Goal: Task Accomplishment & Management: Manage account settings

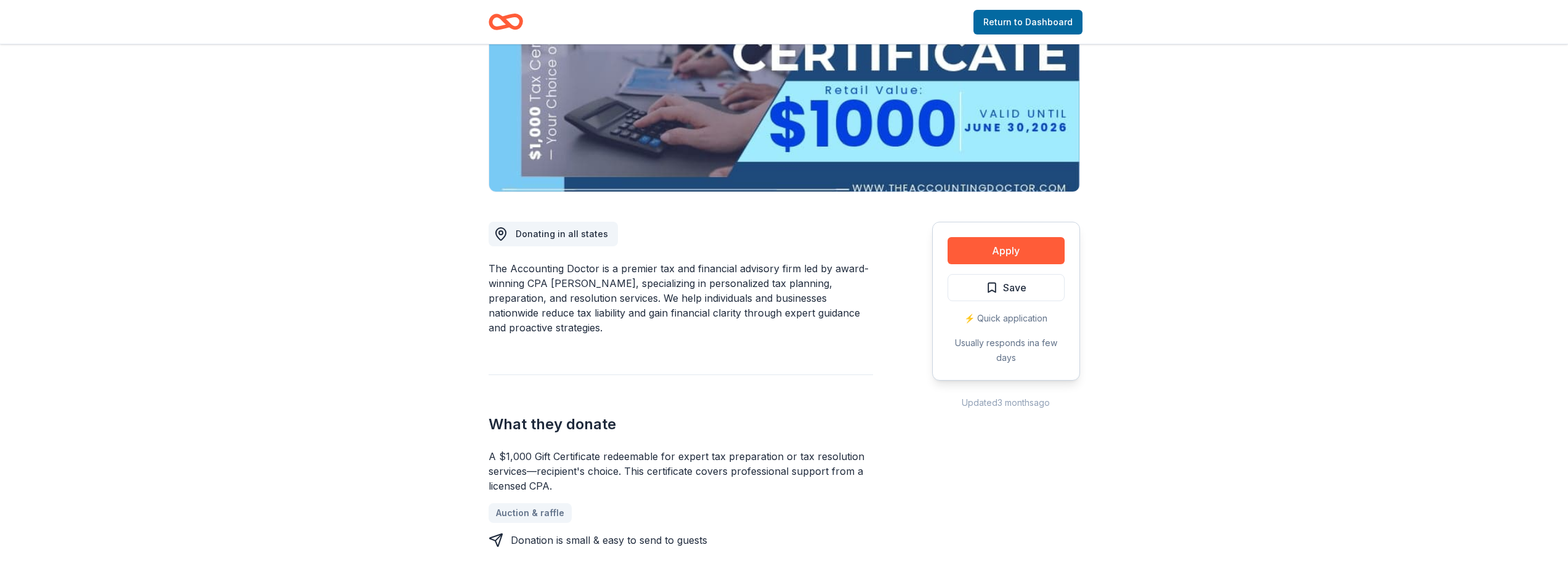
scroll to position [185, 0]
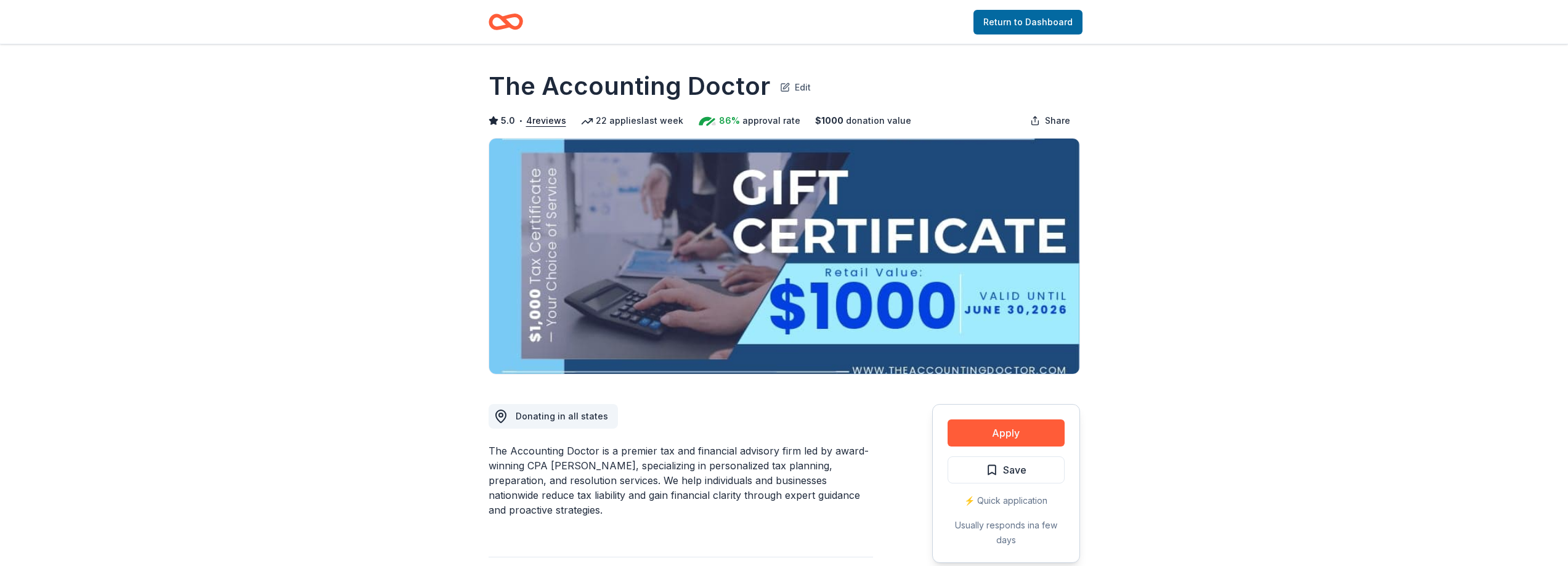
click at [782, 81] on button "Edit" at bounding box center [795, 86] width 31 height 17
click at [977, 325] on img at bounding box center [784, 256] width 590 height 235
click at [518, 21] on icon "Home" at bounding box center [506, 22] width 34 height 29
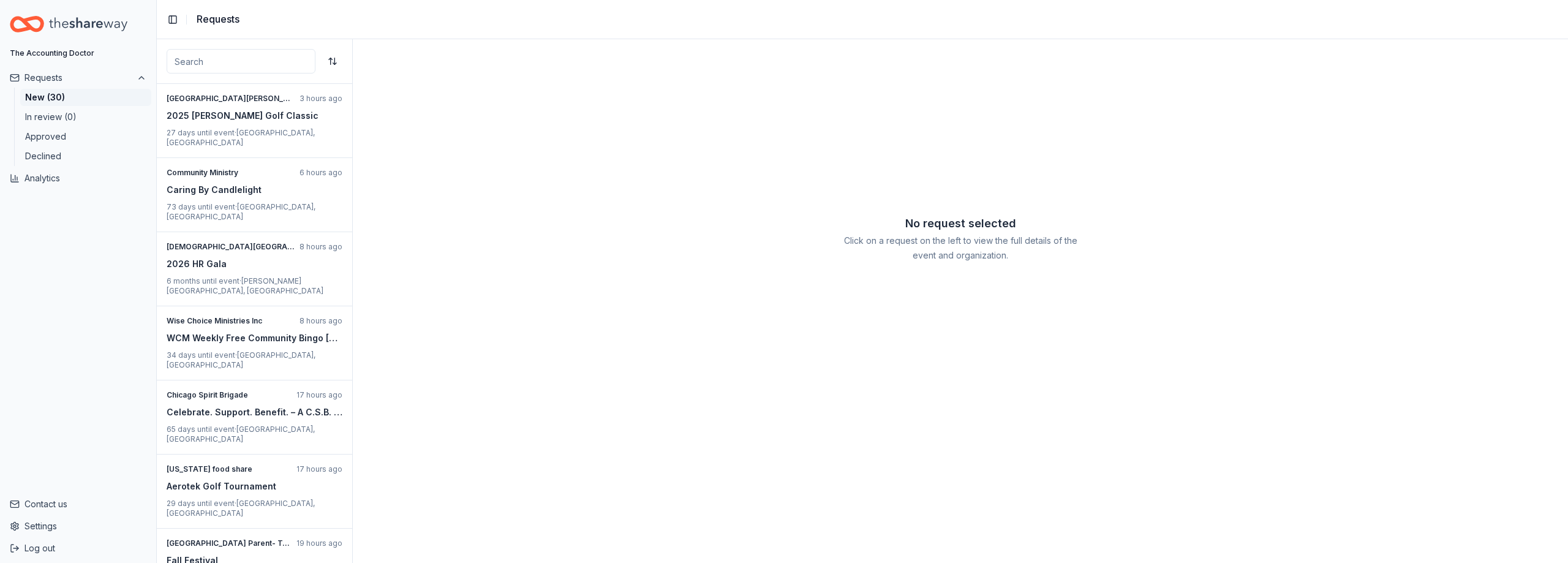
click at [62, 49] on div "The Accounting Doctor" at bounding box center [52, 53] width 85 height 10
click at [44, 527] on button "Settings" at bounding box center [78, 526] width 146 height 20
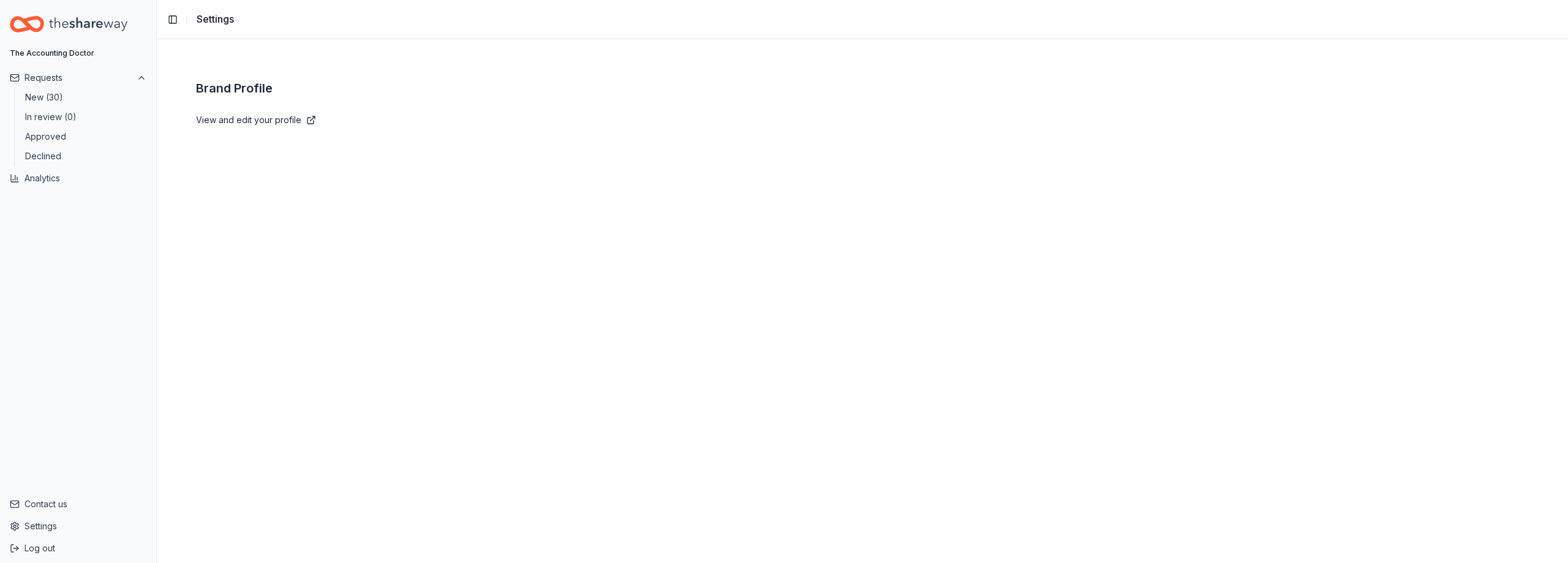
click at [294, 121] on link "View and edit your profile" at bounding box center [862, 120] width 1333 height 14
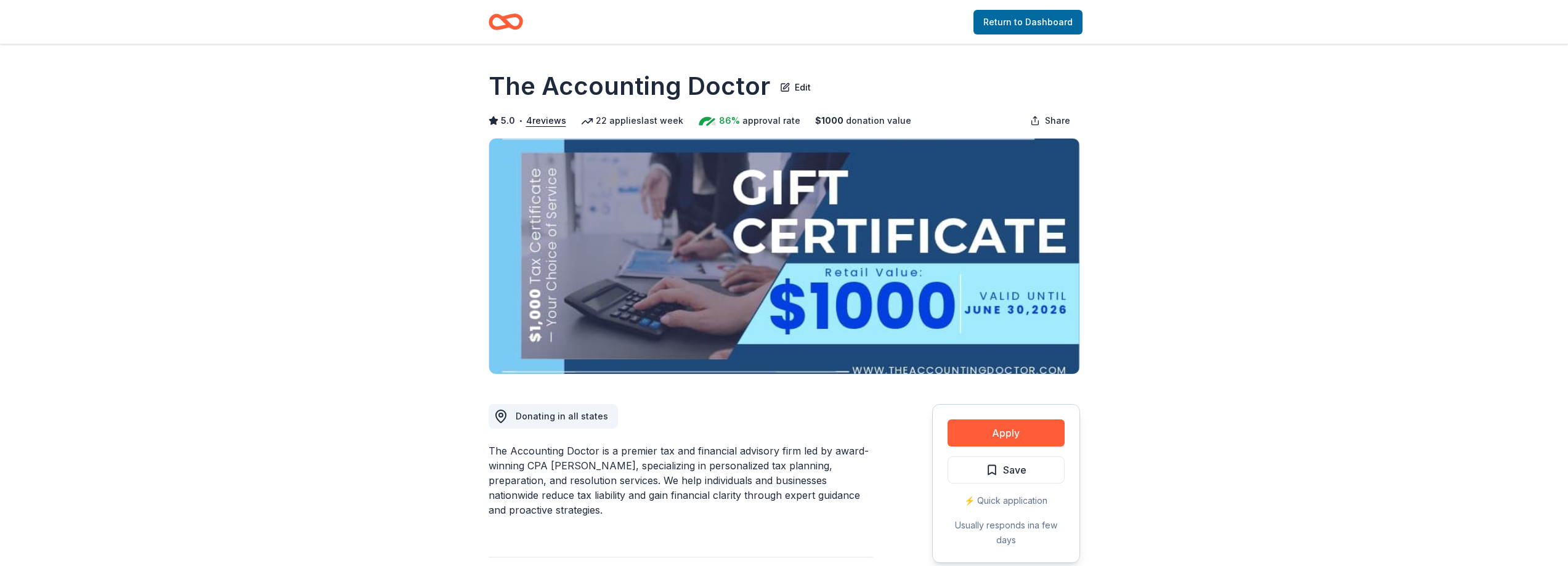
click at [668, 263] on img at bounding box center [784, 256] width 590 height 235
click at [966, 213] on img at bounding box center [784, 256] width 590 height 235
click at [806, 239] on img at bounding box center [784, 256] width 590 height 235
click at [825, 274] on img at bounding box center [784, 256] width 590 height 235
drag, startPoint x: 825, startPoint y: 269, endPoint x: 809, endPoint y: 250, distance: 24.8
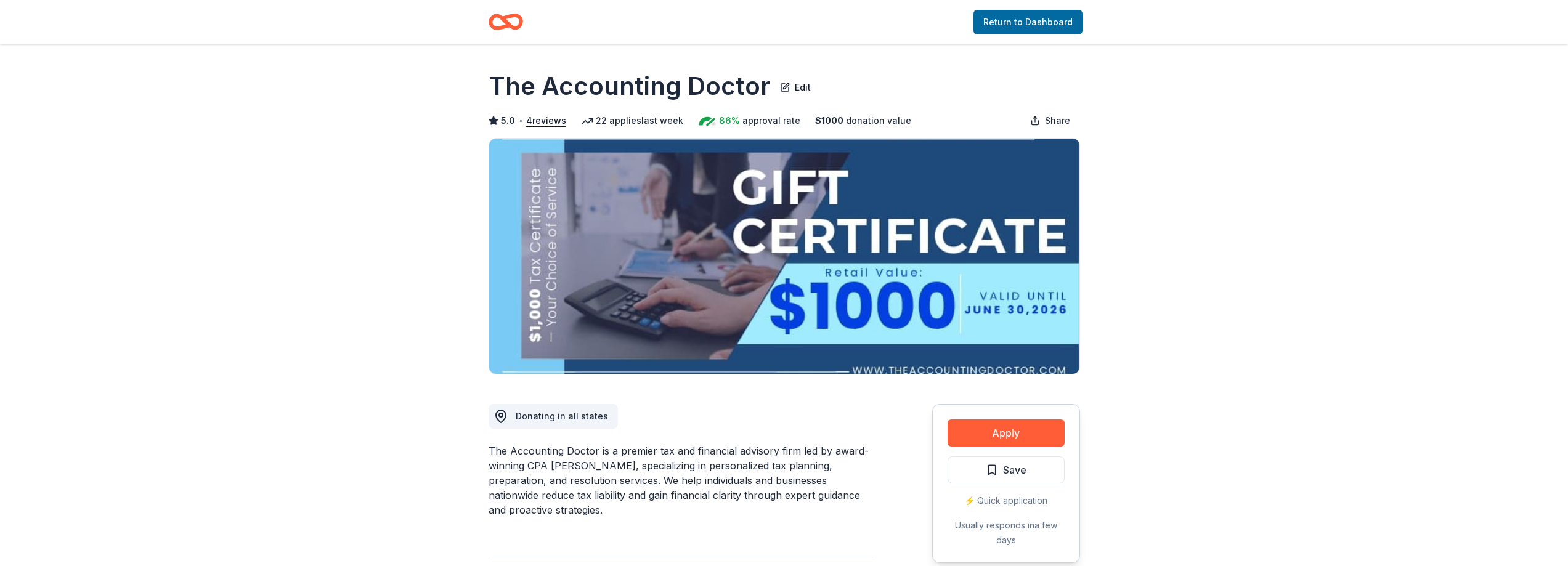
click at [809, 250] on img at bounding box center [784, 256] width 590 height 235
click at [990, 268] on img at bounding box center [784, 256] width 590 height 235
click at [780, 89] on button "Edit" at bounding box center [795, 86] width 31 height 17
click at [692, 217] on img at bounding box center [784, 256] width 590 height 235
drag, startPoint x: 692, startPoint y: 217, endPoint x: 671, endPoint y: 218, distance: 21.0
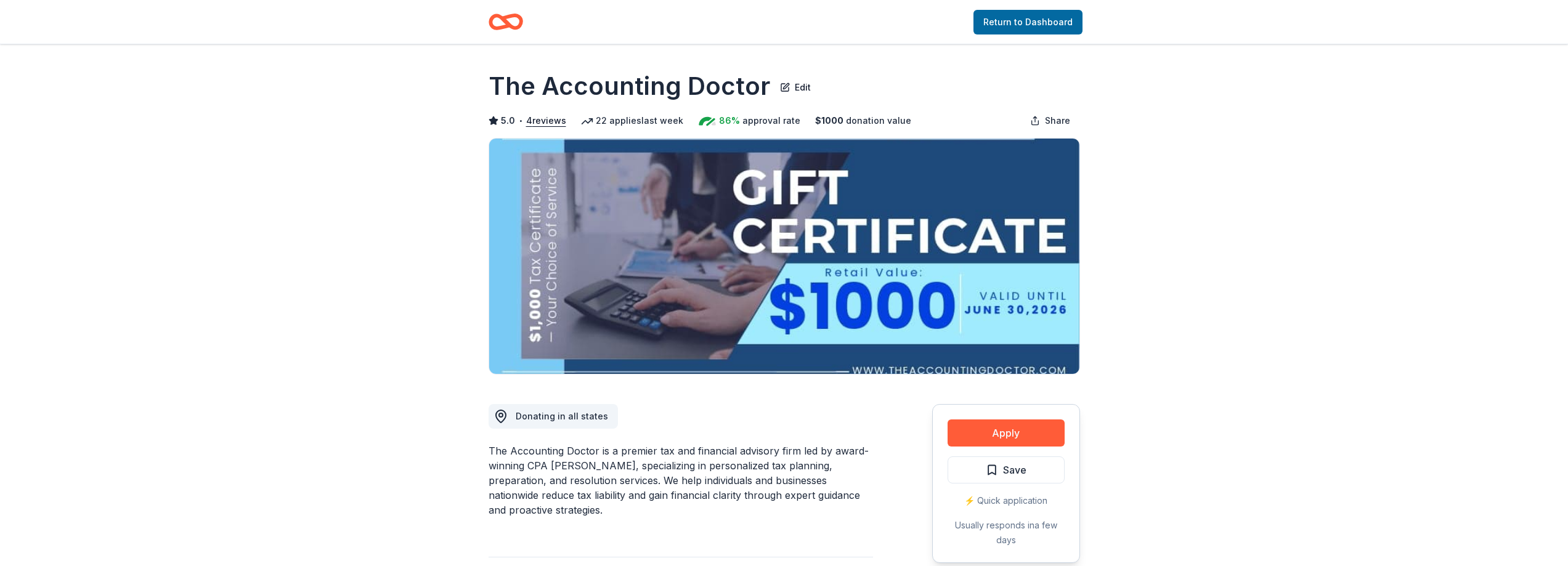
click at [671, 218] on img at bounding box center [784, 256] width 590 height 235
click at [509, 30] on icon "Home" at bounding box center [506, 22] width 34 height 29
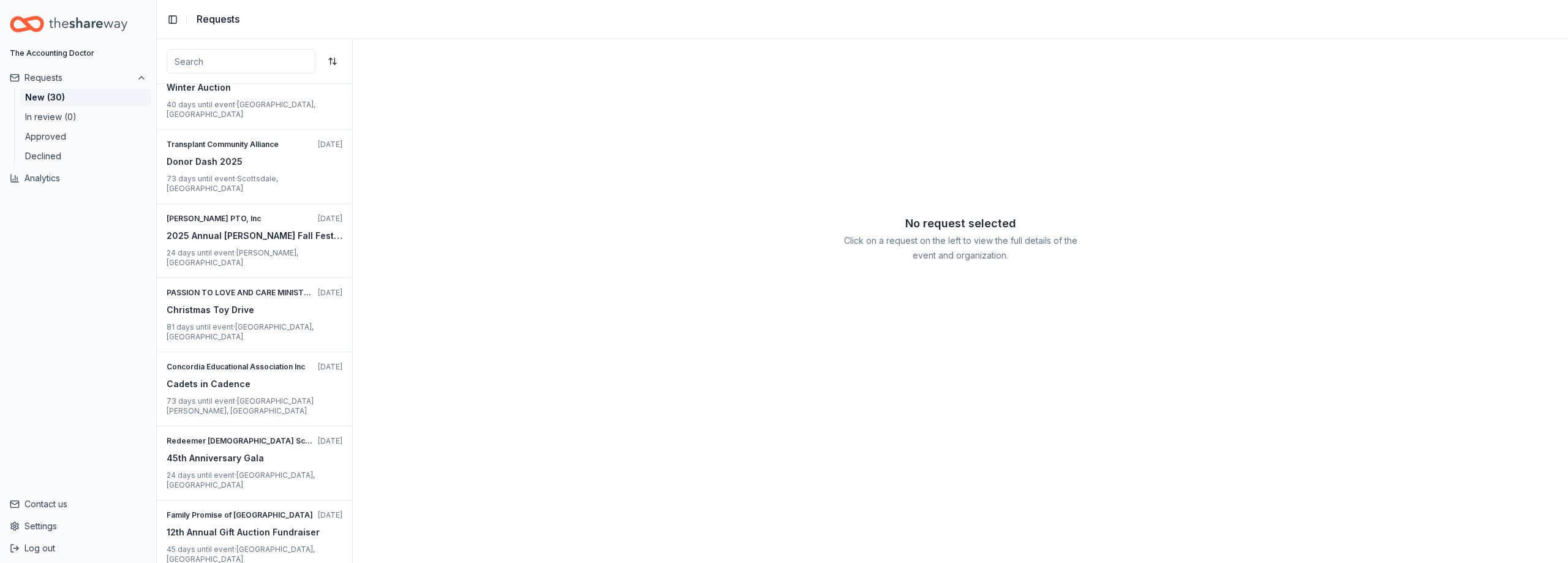
scroll to position [1469, 0]
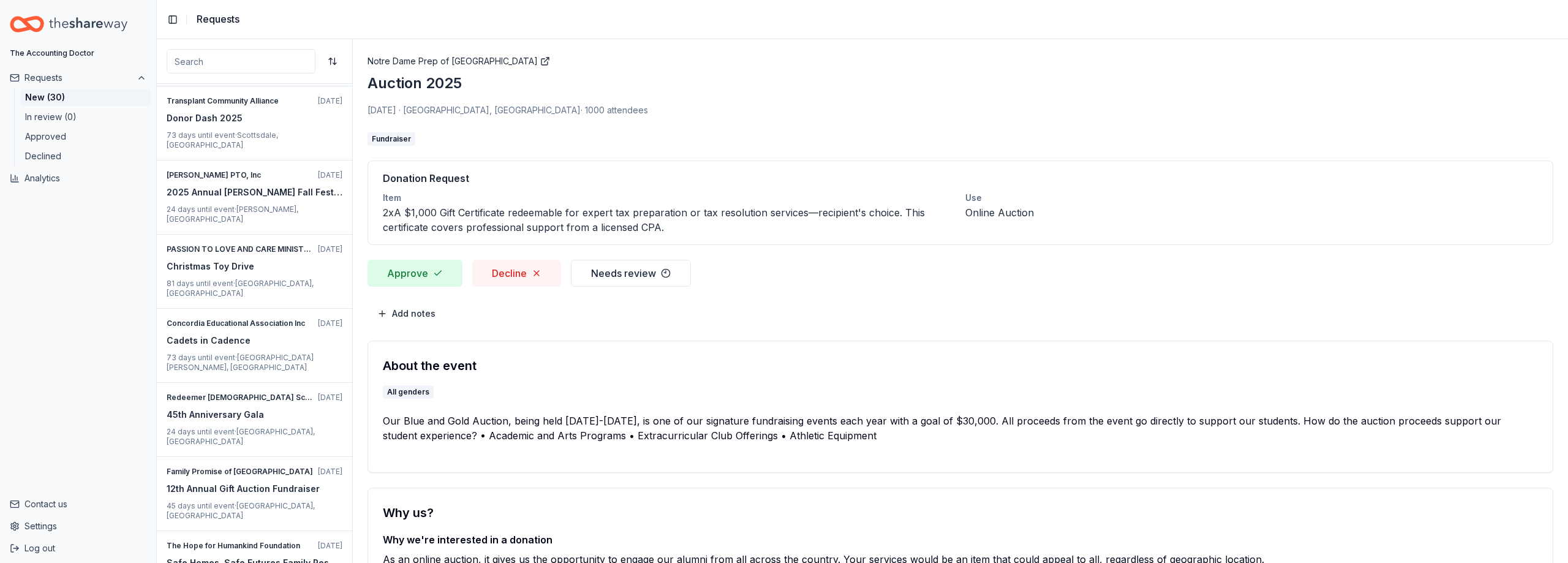
click at [431, 272] on button "Approve" at bounding box center [415, 273] width 95 height 27
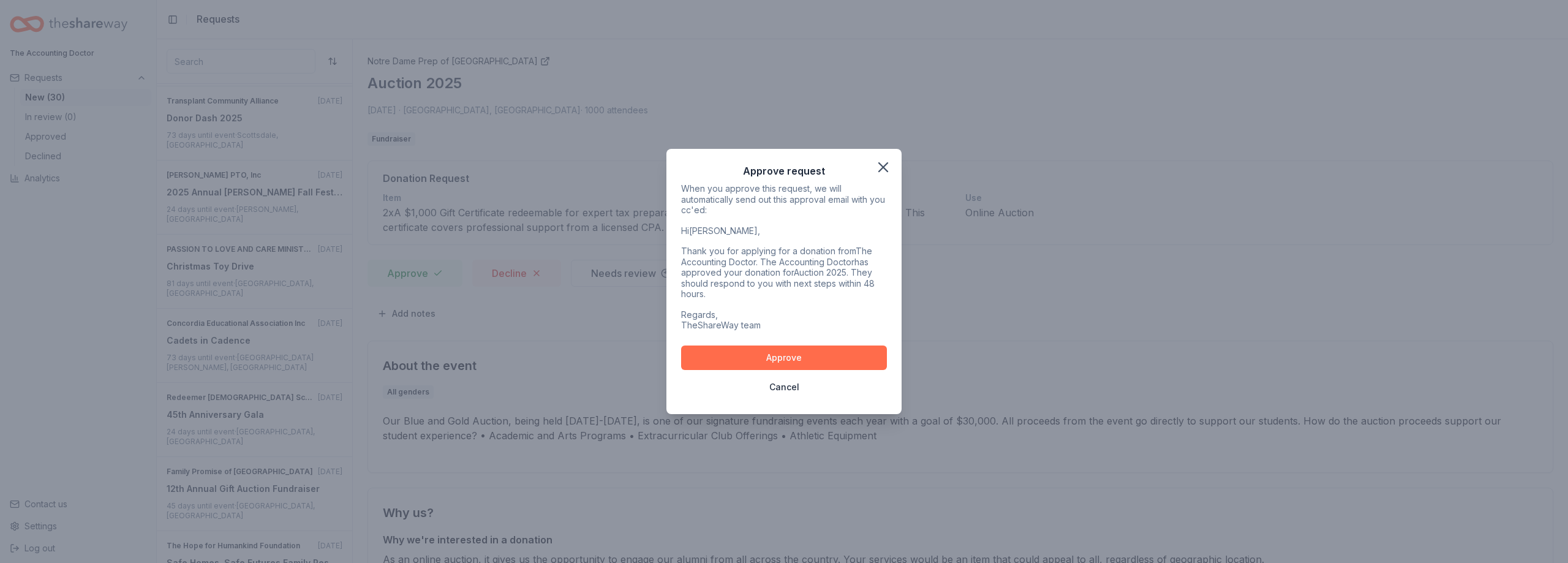
click at [745, 356] on button "Approve" at bounding box center [784, 358] width 206 height 25
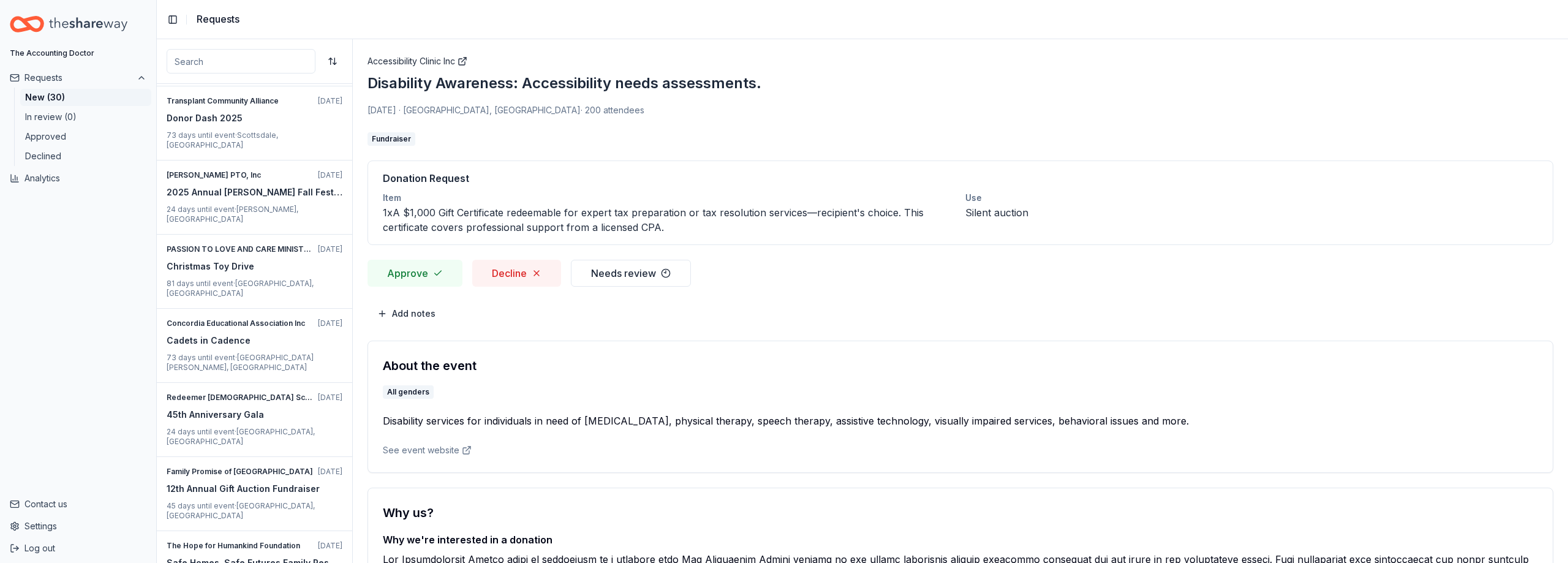
scroll to position [1405, 0]
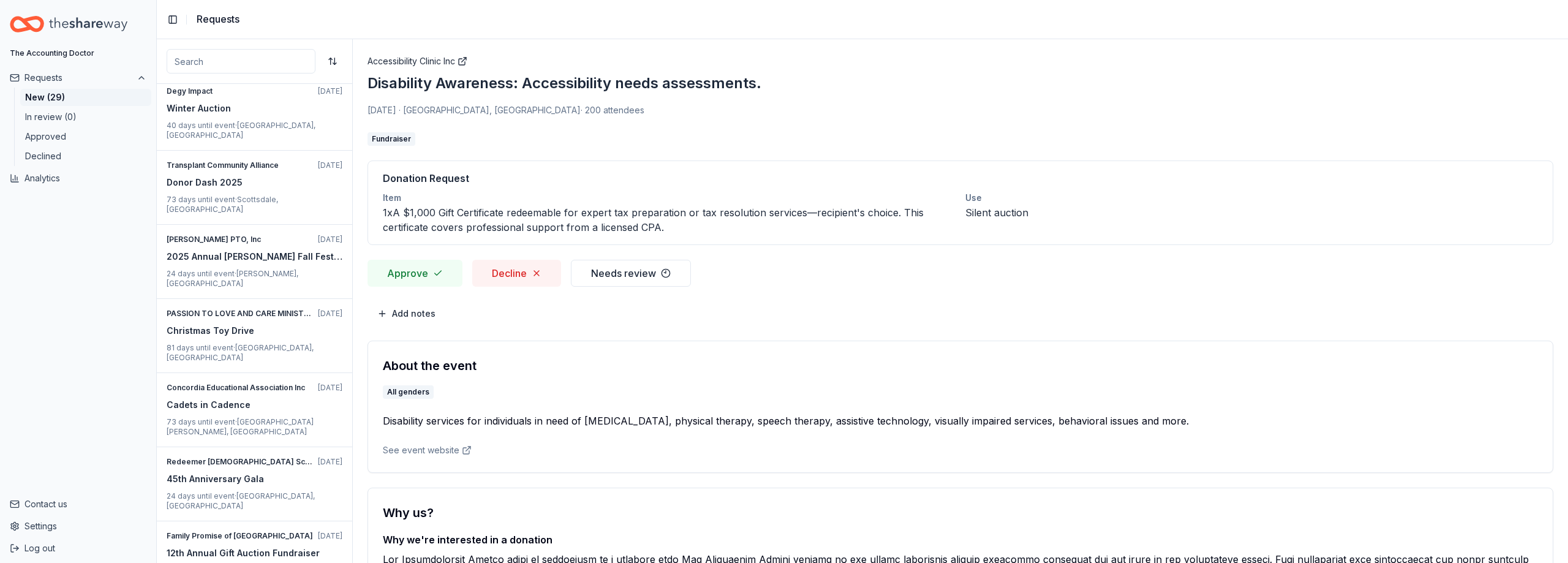
click at [397, 269] on button "Approve" at bounding box center [415, 273] width 95 height 27
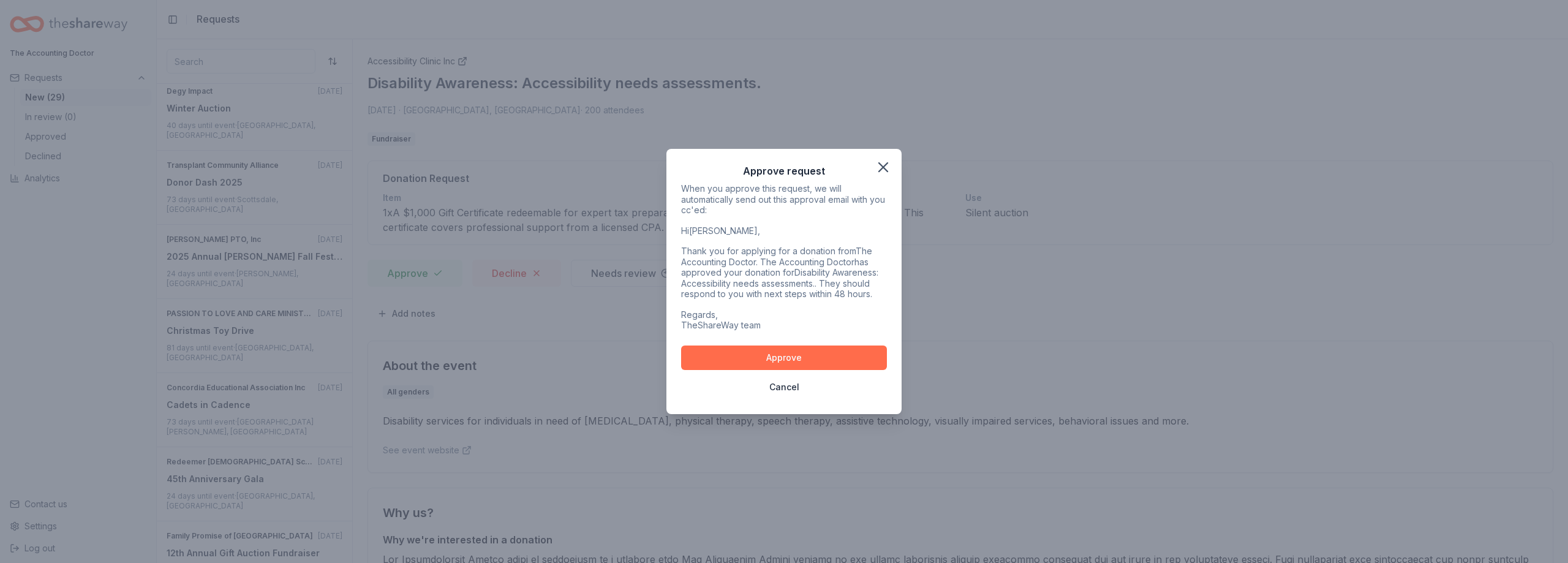
click at [741, 362] on button "Approve" at bounding box center [784, 358] width 206 height 25
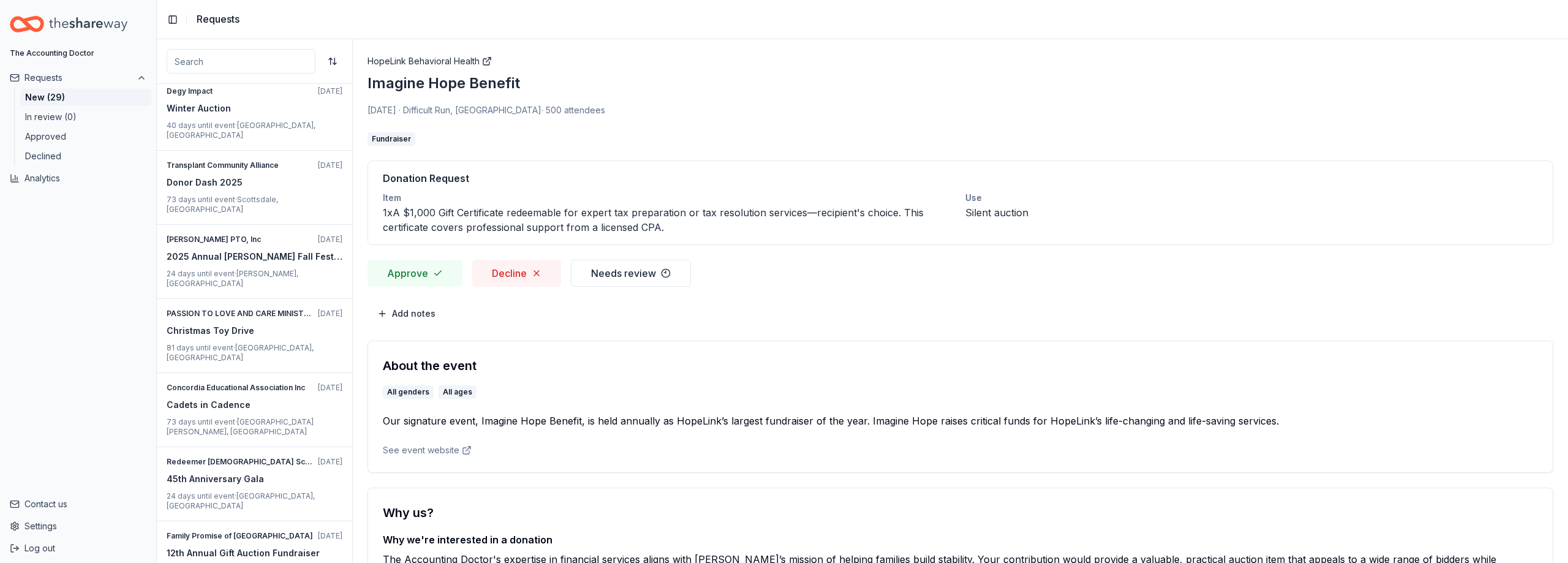
scroll to position [1341, 0]
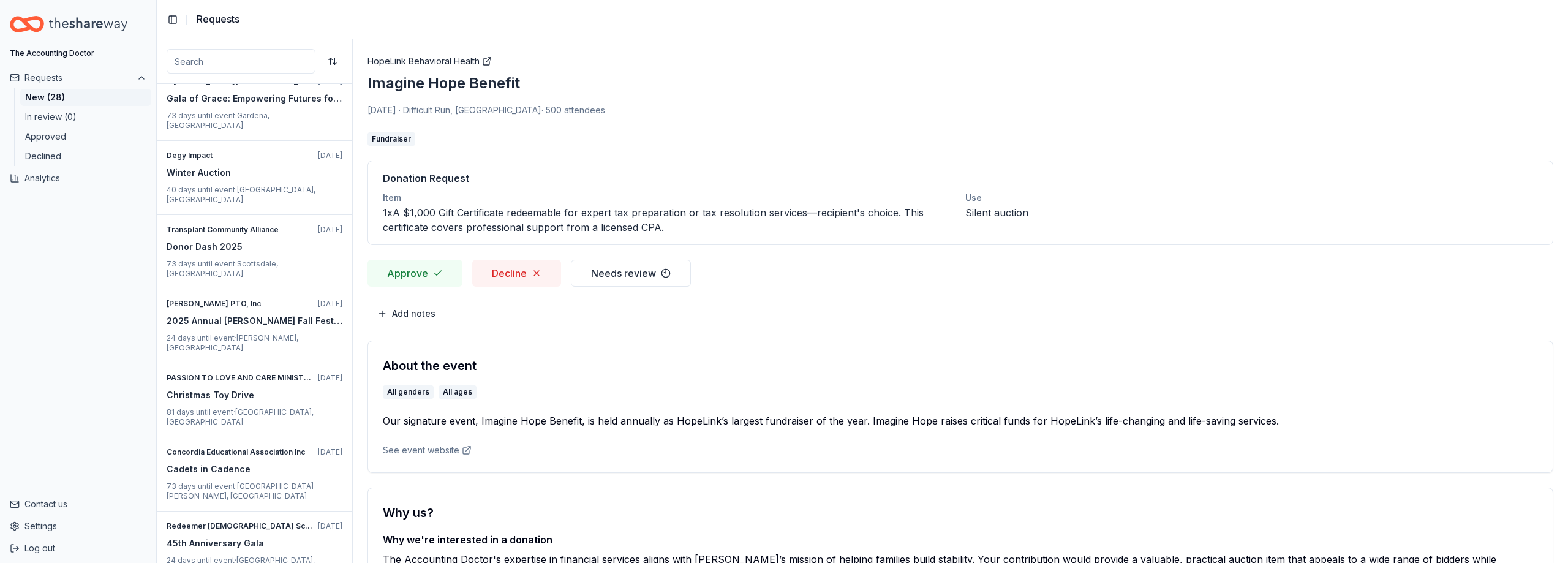
click at [427, 267] on button "Approve" at bounding box center [415, 273] width 95 height 27
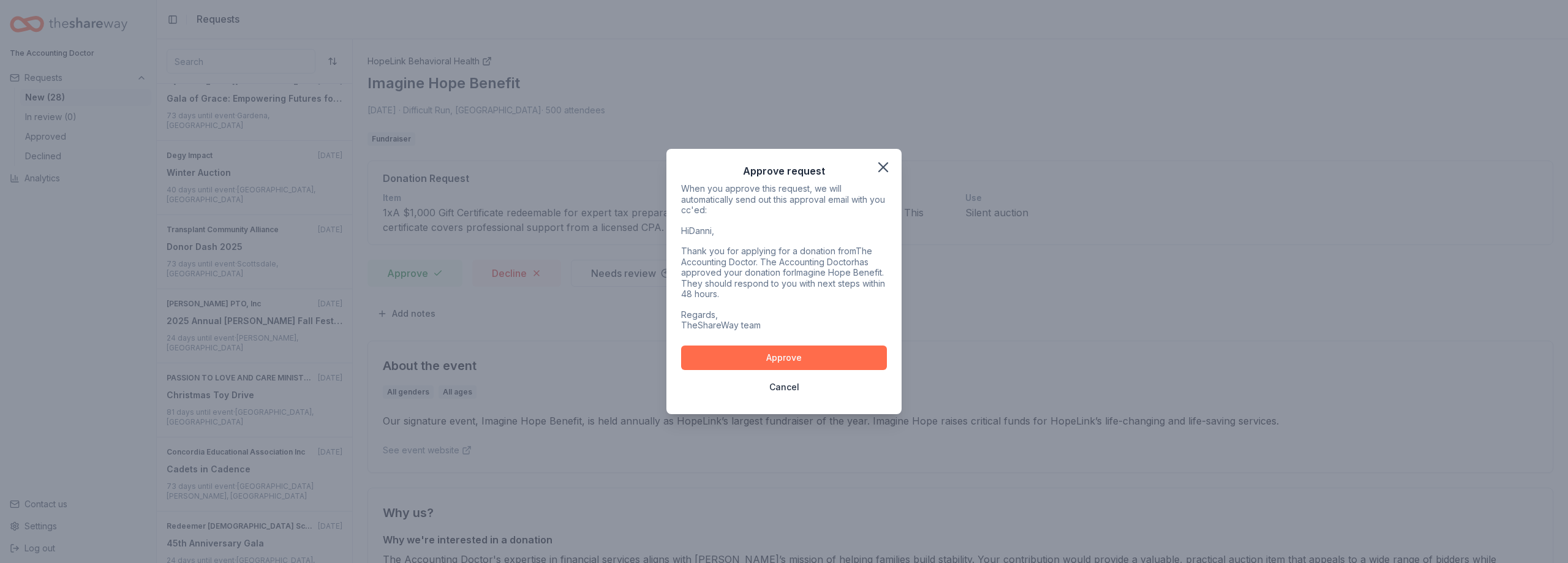
click at [702, 356] on button "Approve" at bounding box center [784, 358] width 206 height 25
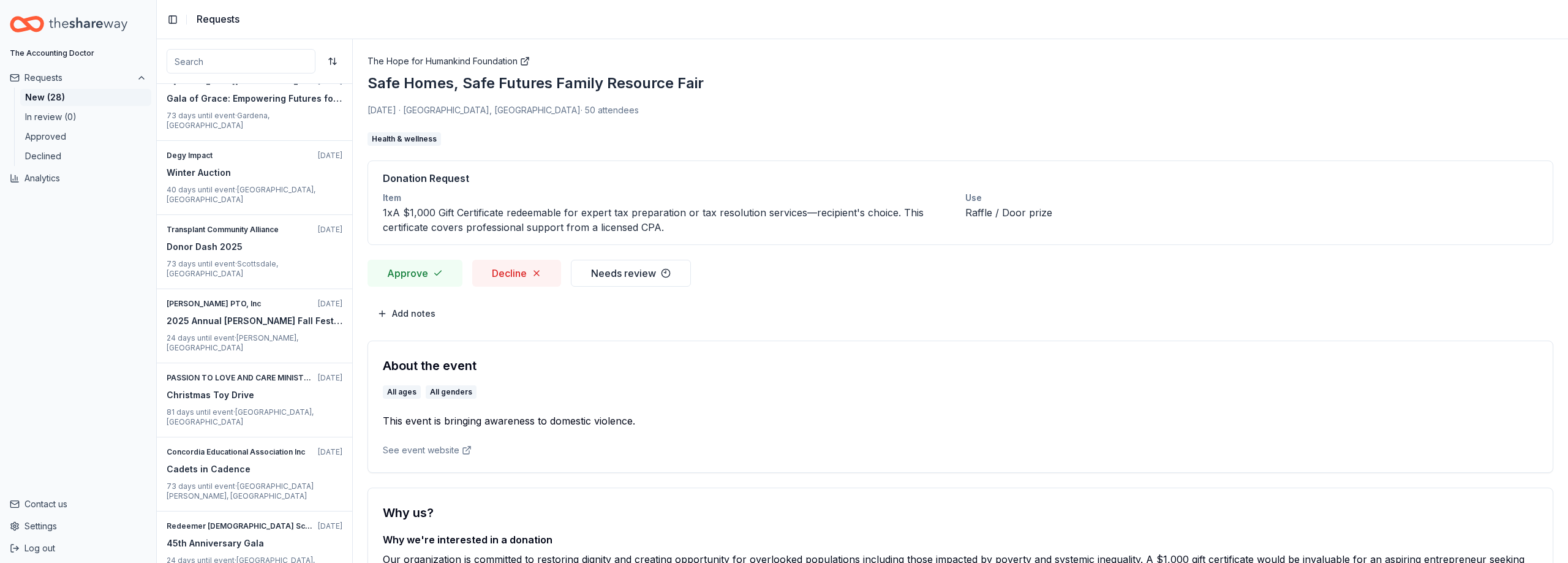
scroll to position [1276, 0]
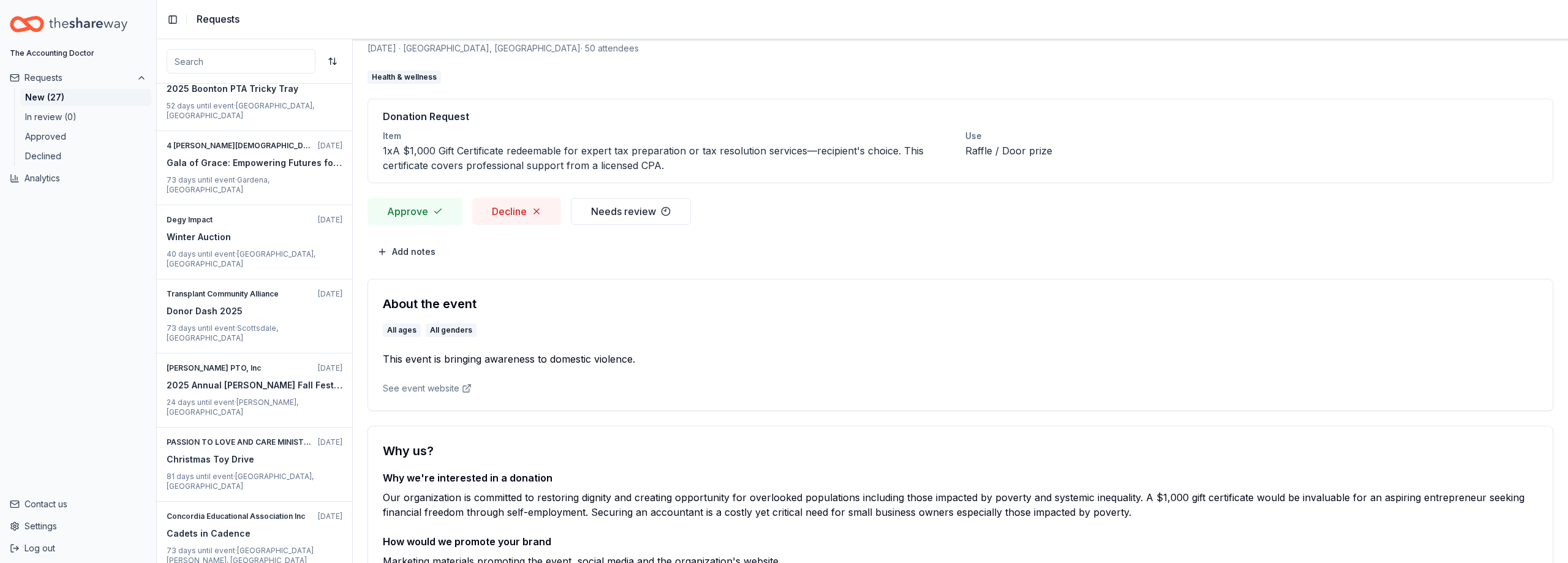
scroll to position [0, 0]
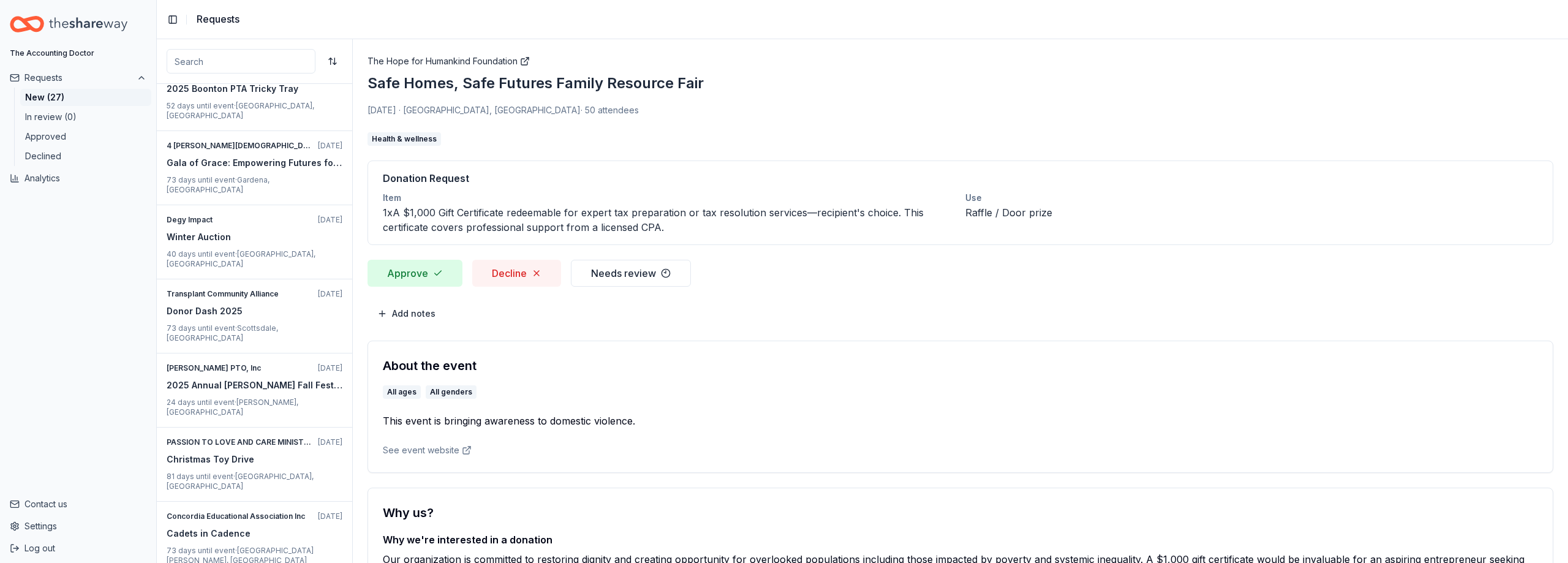
click at [372, 275] on button "Approve" at bounding box center [415, 273] width 95 height 27
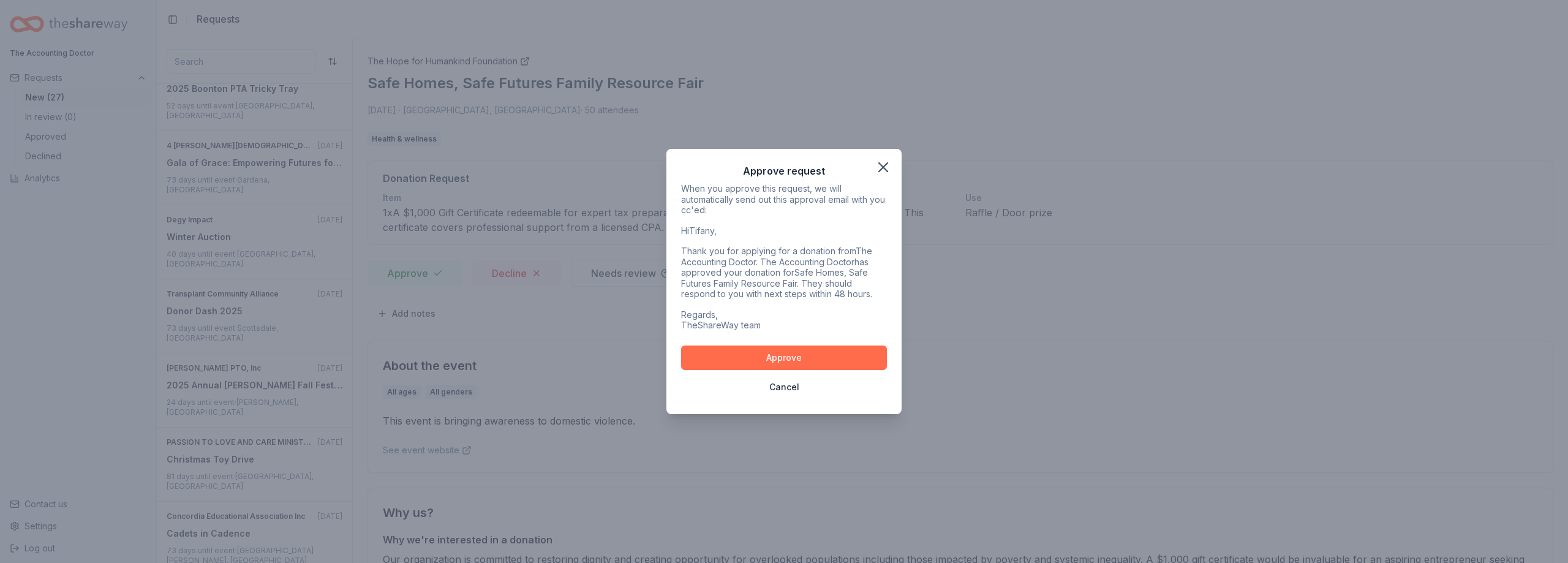
click at [771, 358] on button "Approve" at bounding box center [784, 358] width 206 height 25
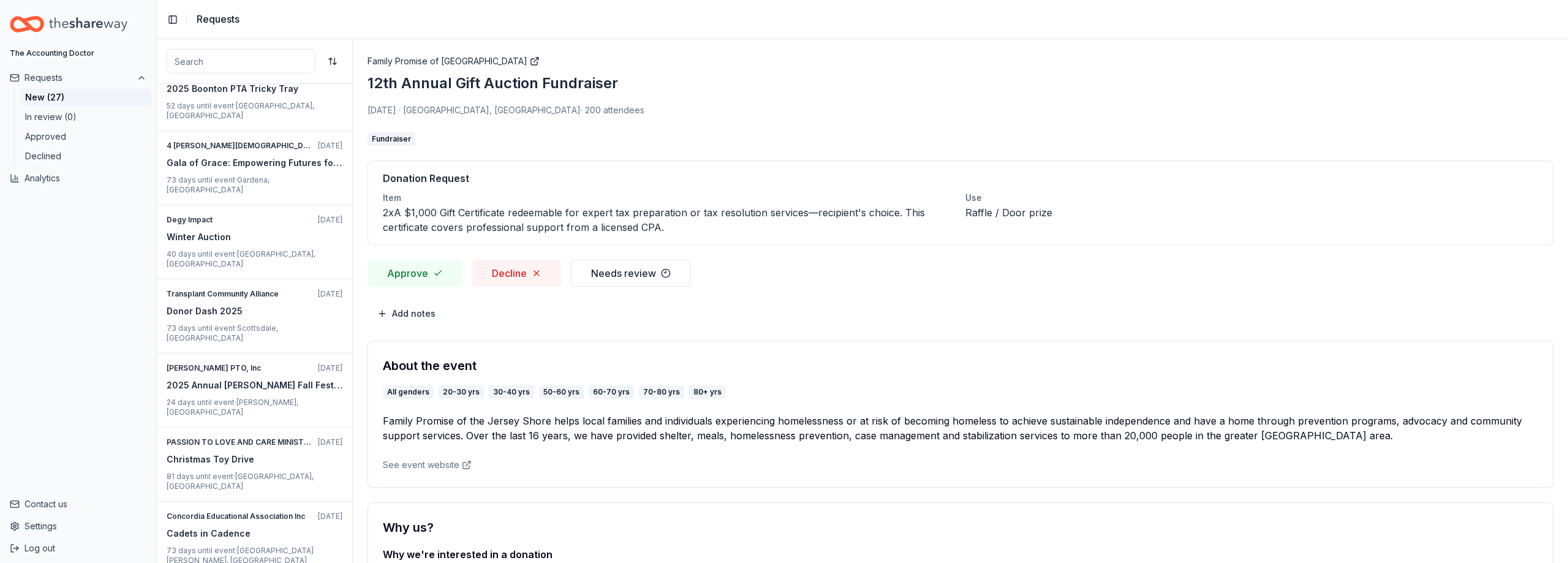
scroll to position [1212, 0]
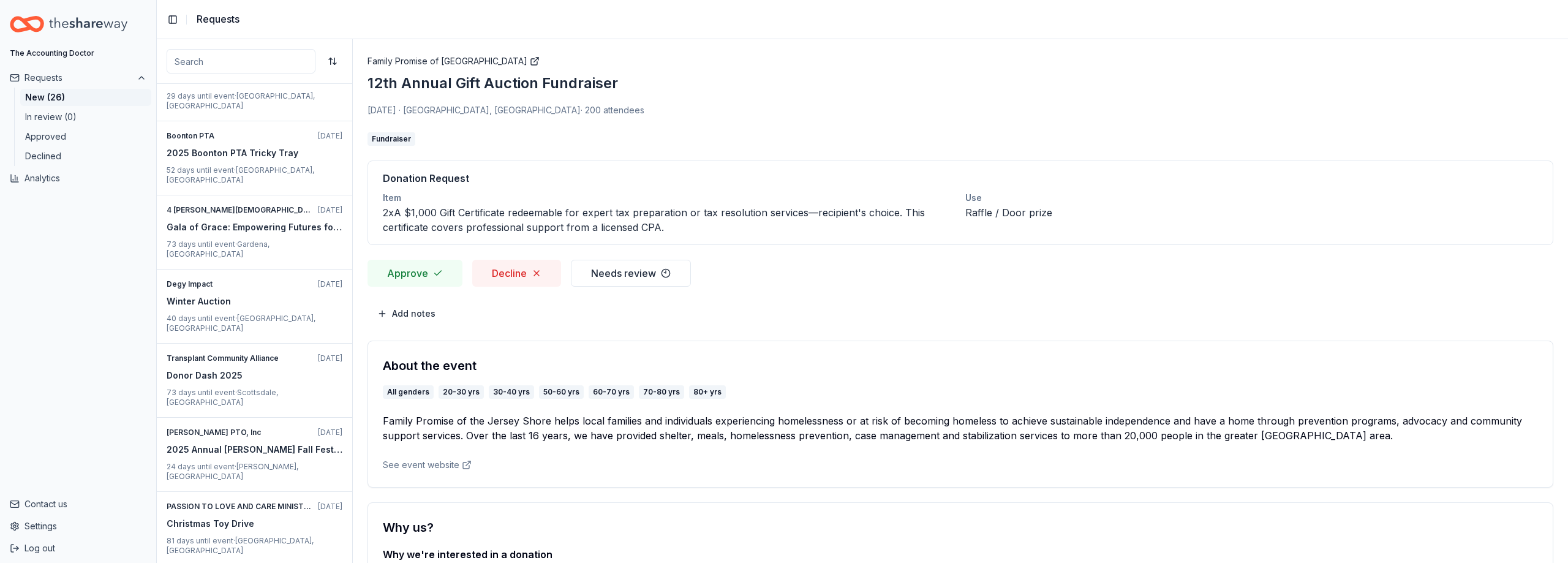
click at [415, 278] on button "Approve" at bounding box center [415, 273] width 95 height 27
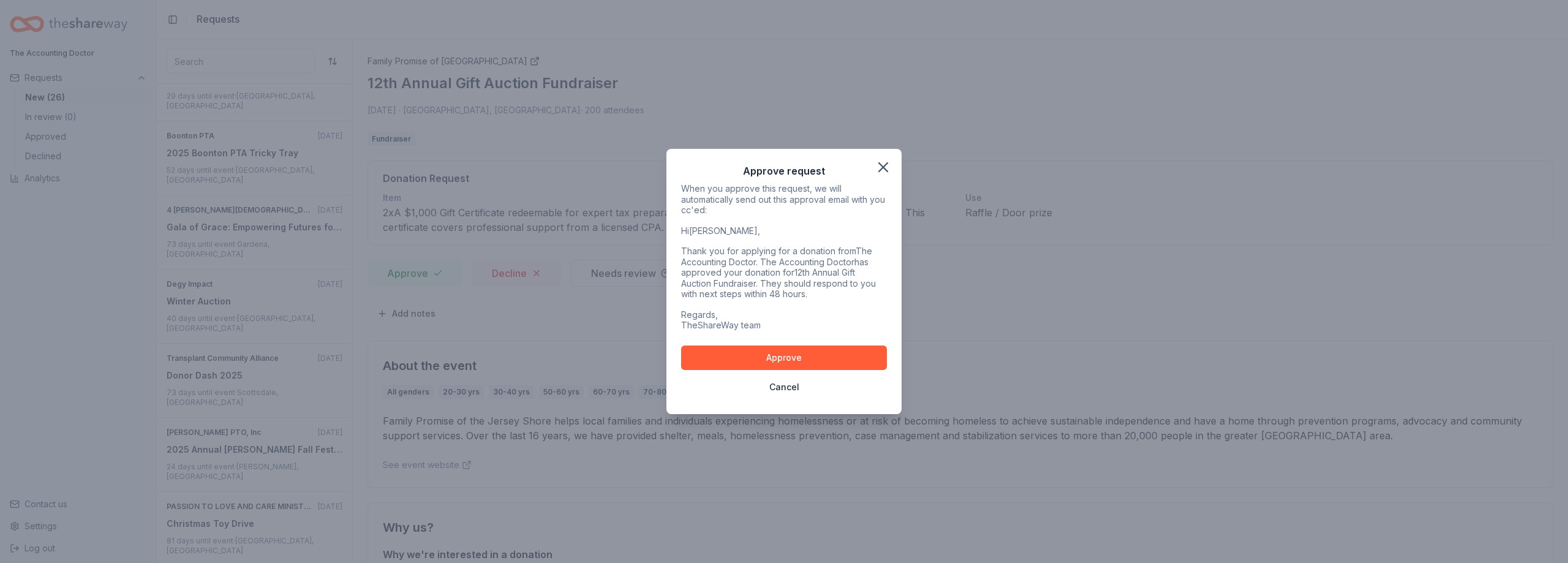
drag, startPoint x: 712, startPoint y: 357, endPoint x: 706, endPoint y: 341, distance: 17.1
click at [713, 357] on button "Approve" at bounding box center [784, 358] width 206 height 25
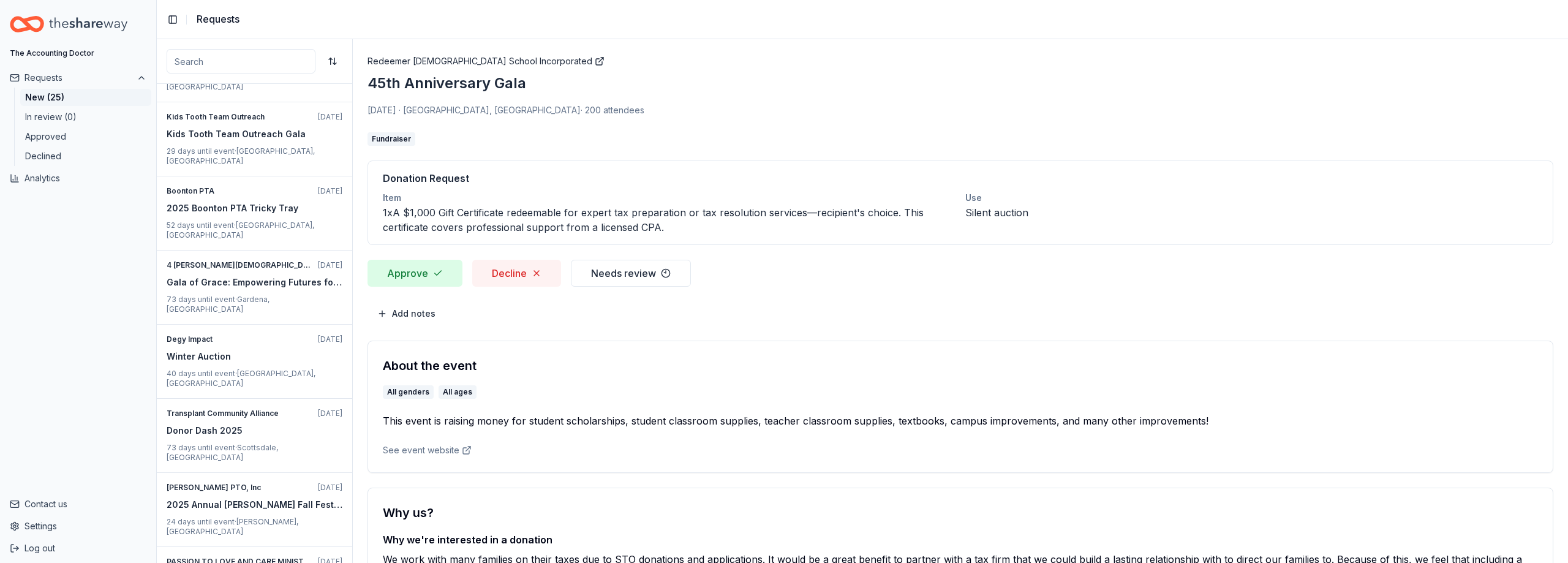
scroll to position [1148, 0]
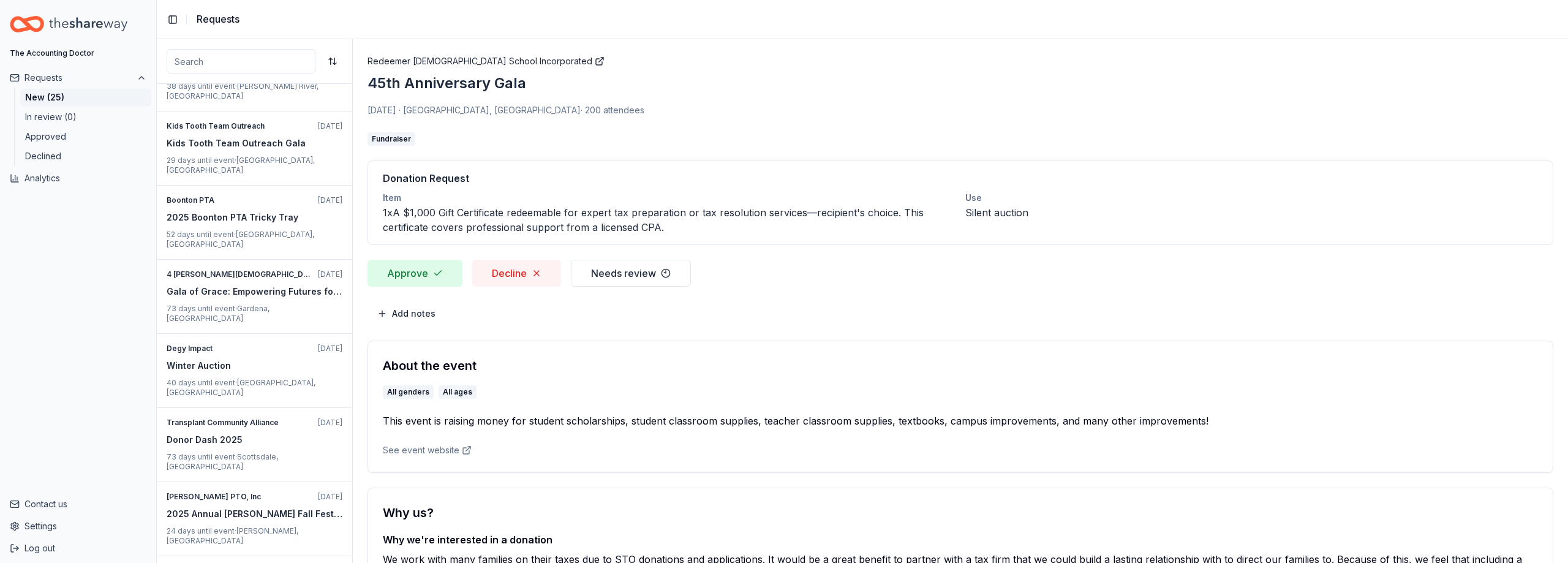
click at [417, 267] on button "Approve" at bounding box center [415, 273] width 95 height 27
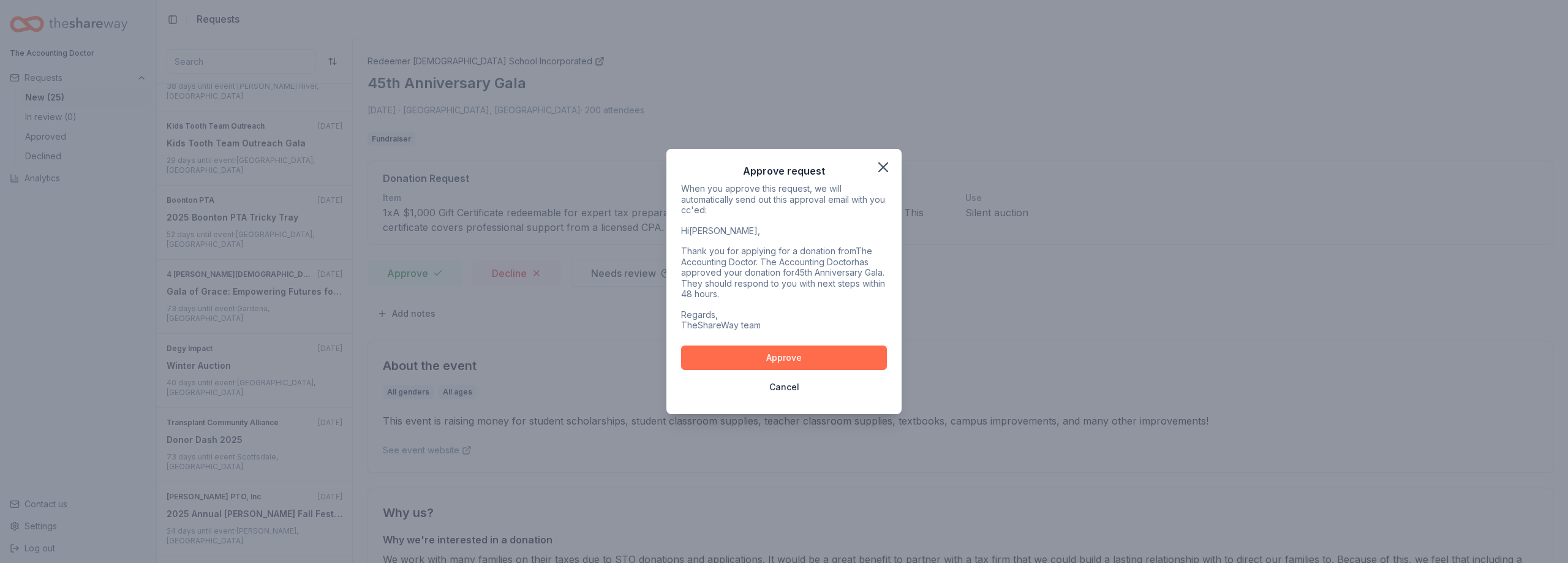
click at [715, 356] on button "Approve" at bounding box center [784, 358] width 206 height 25
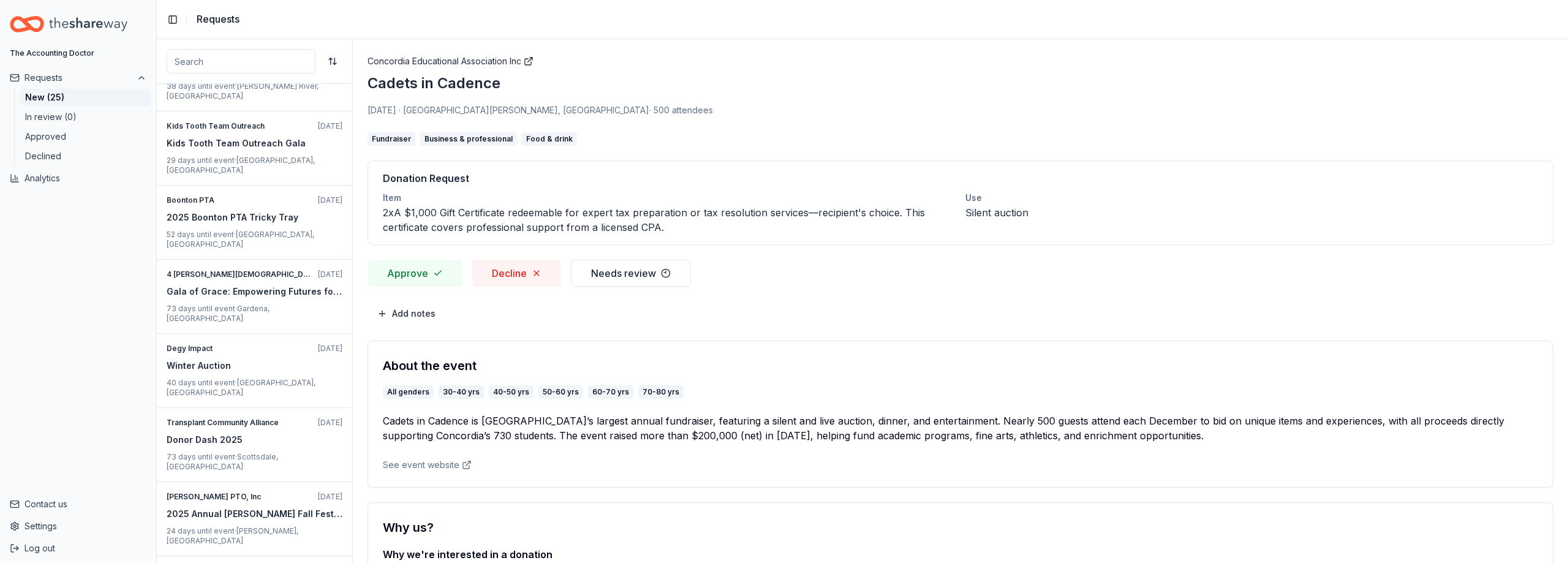
scroll to position [1084, 0]
